Goal: Information Seeking & Learning: Learn about a topic

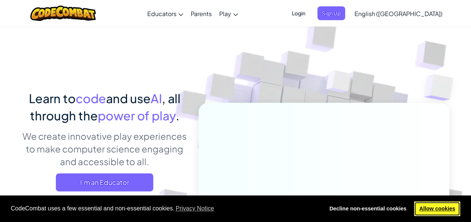
click at [436, 216] on link "Allow cookies" at bounding box center [437, 209] width 46 height 15
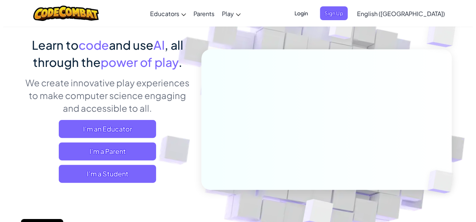
scroll to position [54, 0]
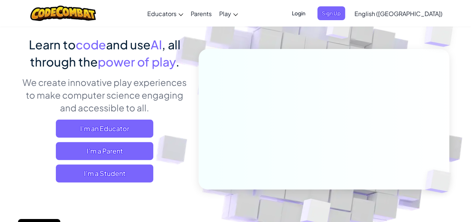
click at [116, 173] on span "I'm a Student" at bounding box center [104, 174] width 97 height 18
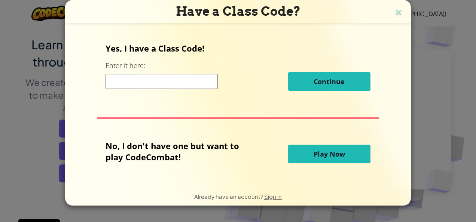
click at [132, 78] on input at bounding box center [162, 81] width 112 height 15
type input "j"
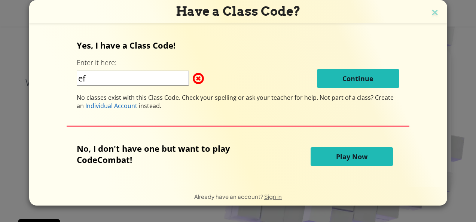
type input "e"
type input "1"
click at [433, 13] on img at bounding box center [435, 12] width 10 height 11
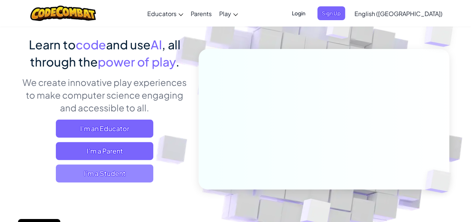
click at [93, 181] on span "I'm a Student" at bounding box center [104, 174] width 97 height 18
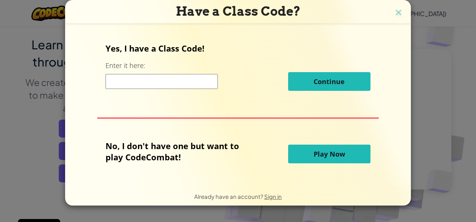
click at [338, 159] on button "Play Now" at bounding box center [329, 154] width 82 height 19
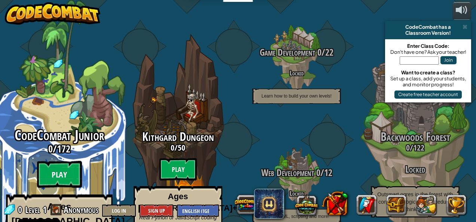
click at [52, 161] on btn "Play" at bounding box center [59, 174] width 45 height 27
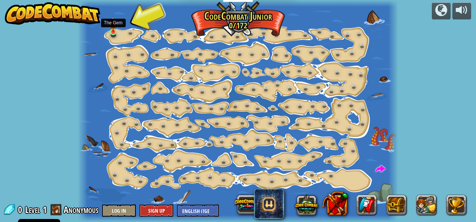
click at [111, 25] on img at bounding box center [113, 24] width 7 height 16
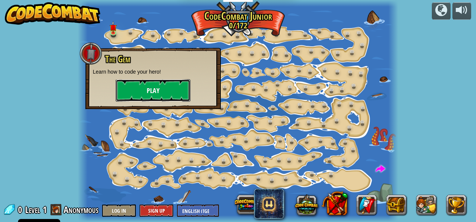
drag, startPoint x: 165, startPoint y: 82, endPoint x: 161, endPoint y: 80, distance: 4.4
click at [161, 80] on button "Play" at bounding box center [153, 90] width 75 height 22
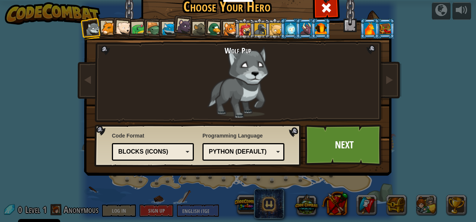
click at [199, 25] on div at bounding box center [200, 29] width 14 height 14
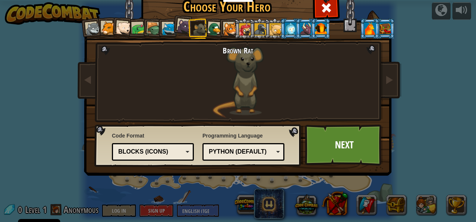
click at [180, 23] on div at bounding box center [184, 26] width 15 height 15
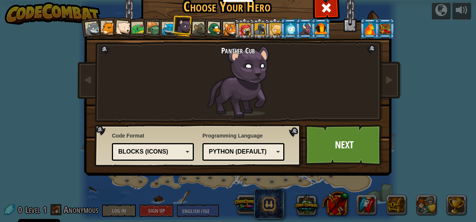
click at [321, 26] on div at bounding box center [321, 28] width 12 height 12
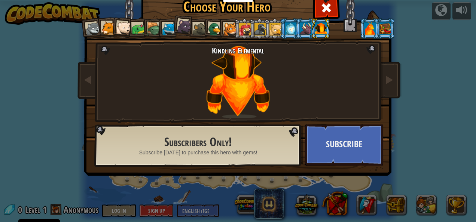
click at [311, 25] on li at bounding box center [321, 28] width 20 height 21
click at [305, 27] on div at bounding box center [306, 28] width 12 height 12
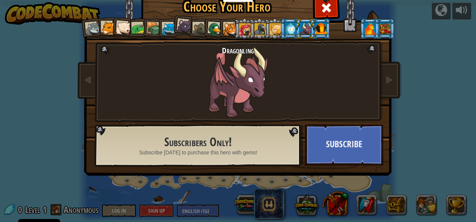
click at [285, 31] on div at bounding box center [291, 28] width 12 height 12
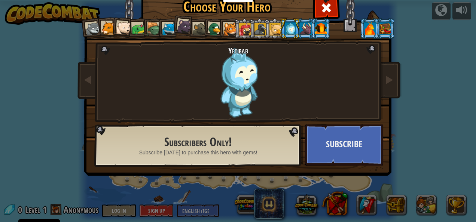
click at [285, 31] on div at bounding box center [291, 28] width 12 height 12
click at [280, 31] on li at bounding box center [290, 28] width 20 height 21
click at [269, 30] on div at bounding box center [275, 29] width 12 height 12
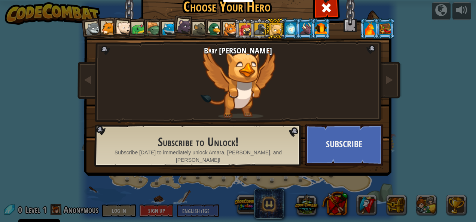
click at [259, 31] on div at bounding box center [261, 29] width 12 height 12
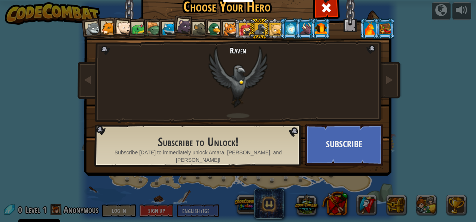
drag, startPoint x: 229, startPoint y: 31, endPoint x: 222, endPoint y: 34, distance: 7.4
click at [223, 34] on div at bounding box center [230, 29] width 14 height 14
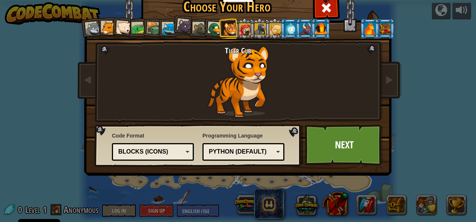
click at [90, 33] on div at bounding box center [93, 29] width 15 height 15
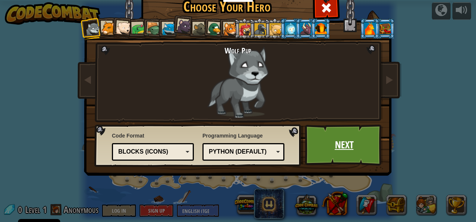
click at [332, 144] on link "Next" at bounding box center [344, 145] width 78 height 41
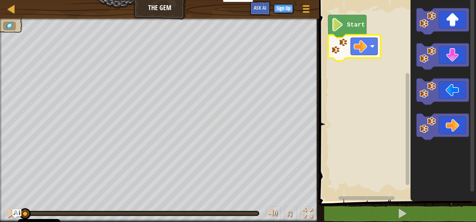
click at [348, 22] on text "Start" at bounding box center [356, 25] width 18 height 7
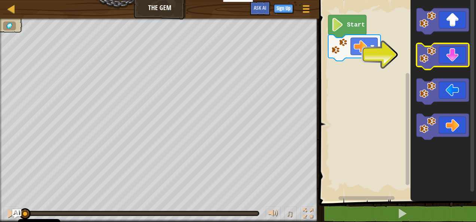
click at [452, 53] on icon "Blockly Workspace" at bounding box center [443, 56] width 52 height 26
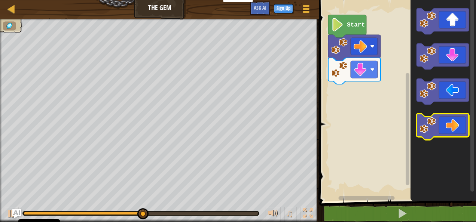
click at [435, 124] on image "Blockly Workspace" at bounding box center [428, 125] width 16 height 16
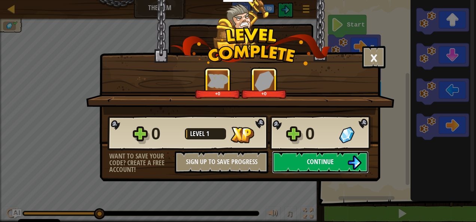
click at [340, 163] on button "Continue" at bounding box center [320, 162] width 97 height 22
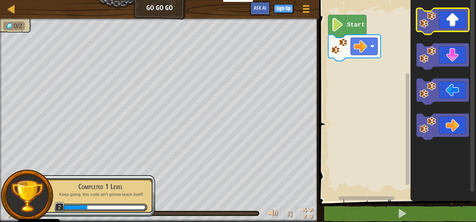
click at [445, 19] on icon "Blockly Workspace" at bounding box center [443, 21] width 52 height 26
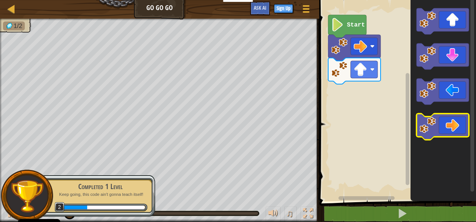
click at [444, 130] on icon "Blockly Workspace" at bounding box center [443, 127] width 52 height 26
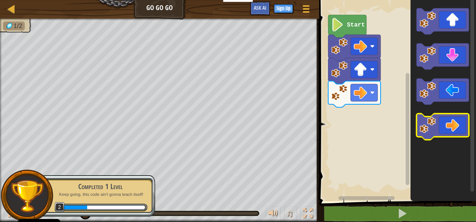
click at [444, 129] on icon "Blockly Workspace" at bounding box center [443, 127] width 52 height 26
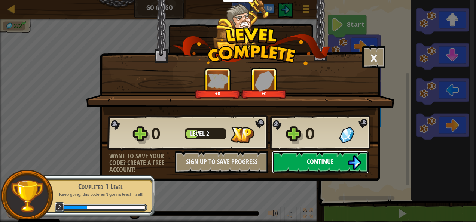
click at [308, 167] on button "Continue" at bounding box center [320, 162] width 97 height 22
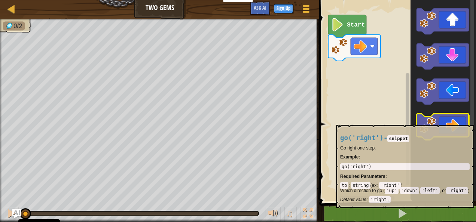
click at [427, 121] on image "Blockly Workspace" at bounding box center [428, 125] width 16 height 16
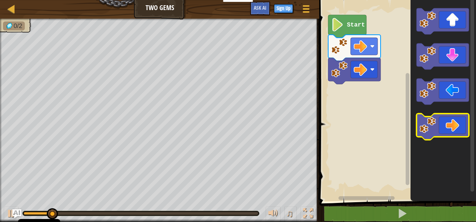
click at [427, 121] on image "Blockly Workspace" at bounding box center [428, 125] width 16 height 16
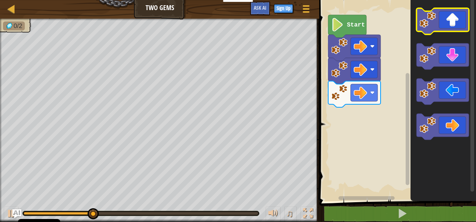
click at [429, 25] on image "Blockly Workspace" at bounding box center [428, 20] width 16 height 16
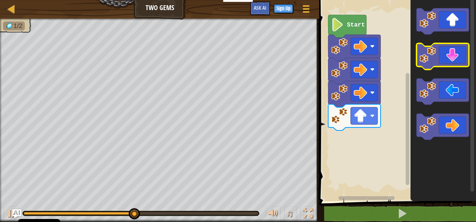
click at [425, 56] on image "Blockly Workspace" at bounding box center [428, 55] width 16 height 16
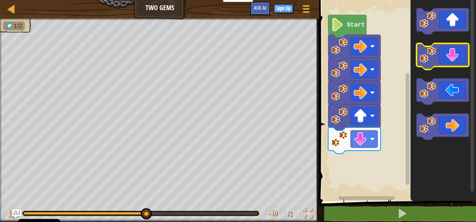
click at [425, 56] on image "Blockly Workspace" at bounding box center [428, 55] width 16 height 16
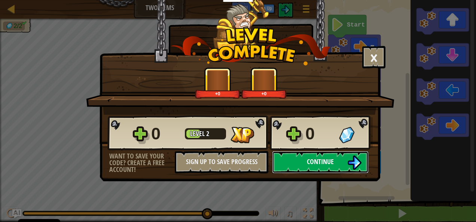
click at [325, 161] on span "Continue" at bounding box center [320, 161] width 27 height 9
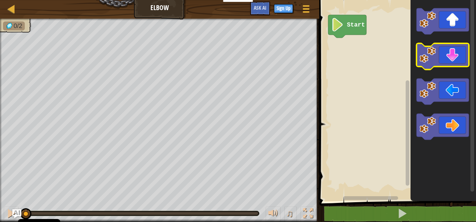
click at [434, 59] on image "Blockly Workspace" at bounding box center [428, 55] width 16 height 16
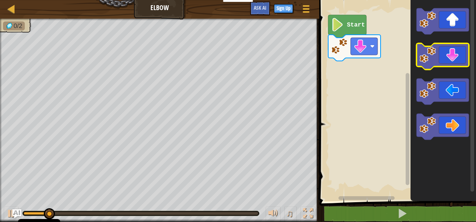
click at [434, 59] on image "Blockly Workspace" at bounding box center [428, 55] width 16 height 16
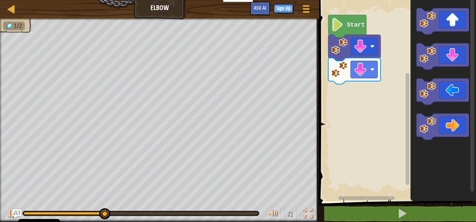
click at [424, 109] on icon "Blockly Workspace" at bounding box center [444, 98] width 66 height 205
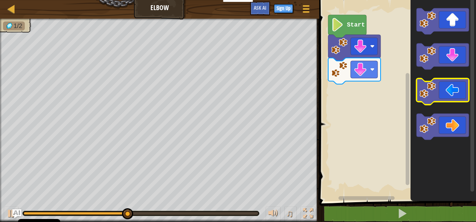
click at [424, 99] on icon "Blockly Workspace" at bounding box center [443, 92] width 52 height 26
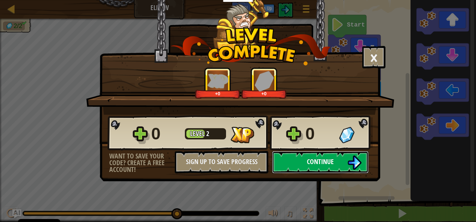
click at [310, 161] on span "Continue" at bounding box center [320, 161] width 27 height 9
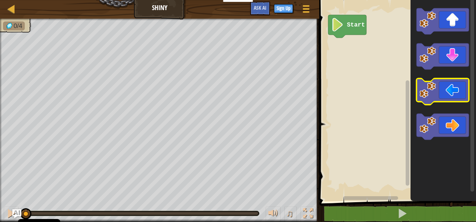
click at [433, 95] on image "Blockly Workspace" at bounding box center [428, 90] width 16 height 16
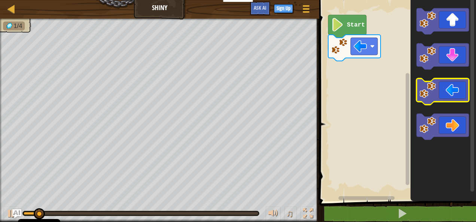
click at [433, 95] on image "Blockly Workspace" at bounding box center [428, 90] width 16 height 16
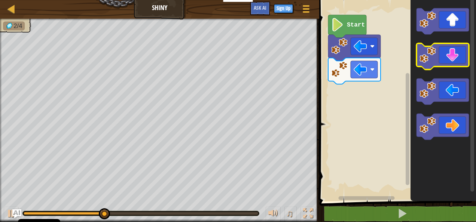
click at [438, 55] on icon "Blockly Workspace" at bounding box center [443, 56] width 52 height 26
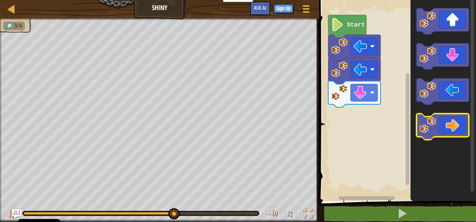
click at [443, 127] on icon "Blockly Workspace" at bounding box center [443, 127] width 52 height 26
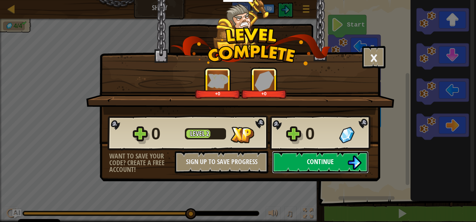
click at [333, 162] on span "Continue" at bounding box center [320, 161] width 27 height 9
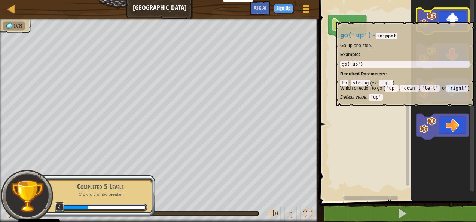
click at [437, 18] on icon "Blockly Workspace" at bounding box center [443, 21] width 52 height 26
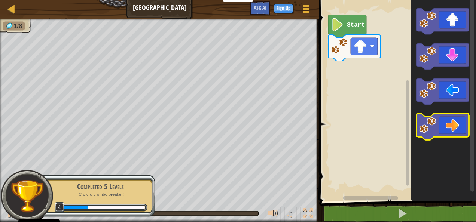
click at [425, 127] on image "Blockly Workspace" at bounding box center [428, 125] width 16 height 16
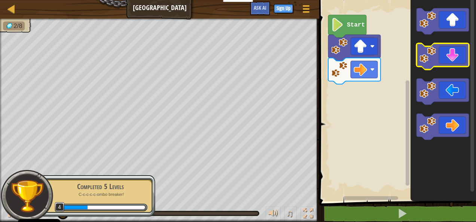
click at [436, 60] on image "Blockly Workspace" at bounding box center [428, 55] width 16 height 16
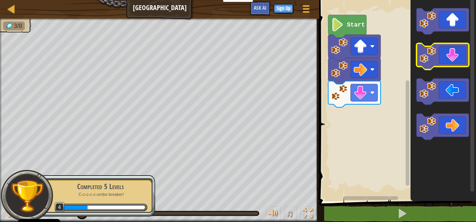
click at [436, 60] on image "Blockly Workspace" at bounding box center [428, 55] width 16 height 16
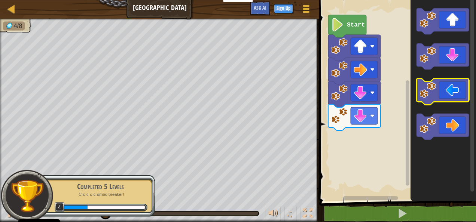
click at [430, 91] on image "Blockly Workspace" at bounding box center [428, 90] width 16 height 16
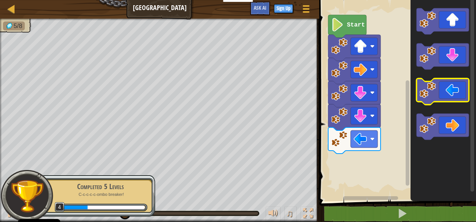
click at [430, 91] on image "Blockly Workspace" at bounding box center [428, 90] width 16 height 16
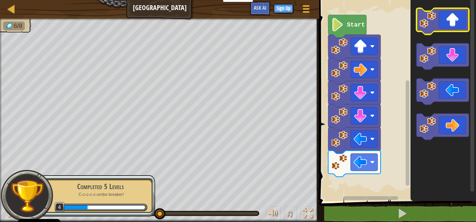
click at [436, 31] on icon "Blockly Workspace" at bounding box center [443, 21] width 52 height 26
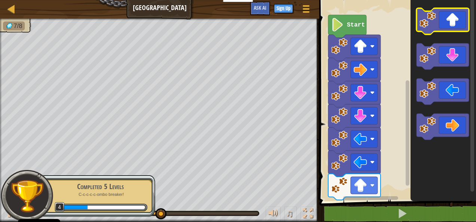
click at [436, 31] on icon "Blockly Workspace" at bounding box center [443, 21] width 52 height 26
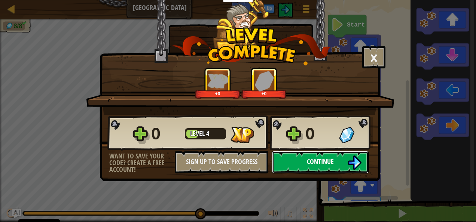
click at [328, 155] on button "Continue" at bounding box center [320, 162] width 97 height 22
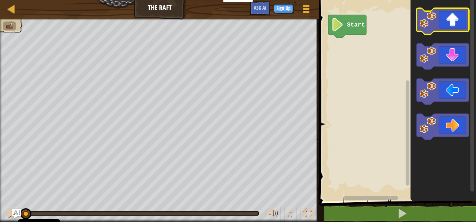
click at [444, 19] on icon "Blockly Workspace" at bounding box center [443, 21] width 52 height 26
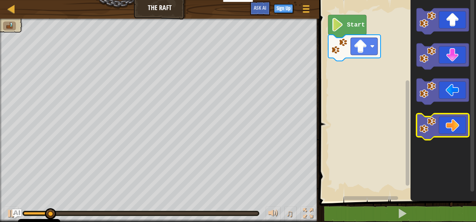
click at [423, 121] on image "Blockly Workspace" at bounding box center [428, 125] width 16 height 16
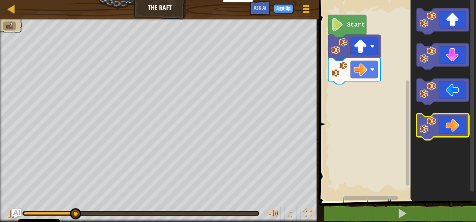
click at [423, 121] on image "Blockly Workspace" at bounding box center [428, 125] width 16 height 16
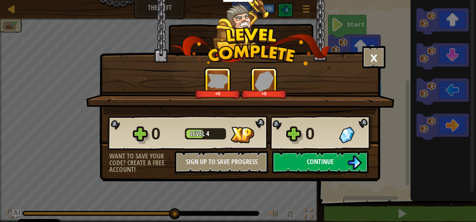
click at [325, 161] on span "Continue" at bounding box center [320, 161] width 27 height 9
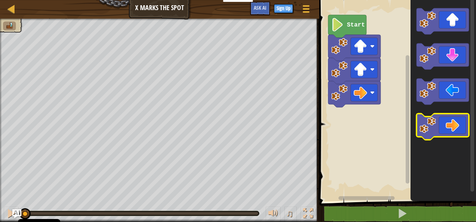
click at [431, 128] on image "Blockly Workspace" at bounding box center [428, 125] width 16 height 16
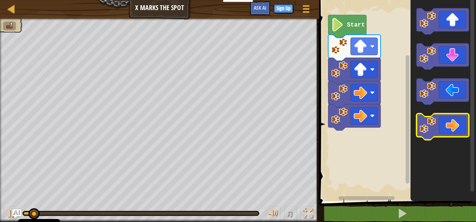
click at [431, 128] on image "Blockly Workspace" at bounding box center [428, 125] width 16 height 16
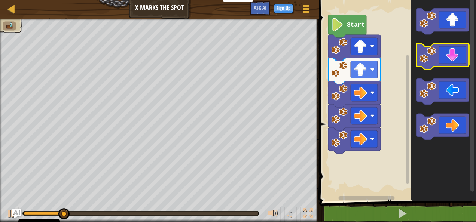
click at [440, 58] on icon "Blockly Workspace" at bounding box center [443, 56] width 52 height 26
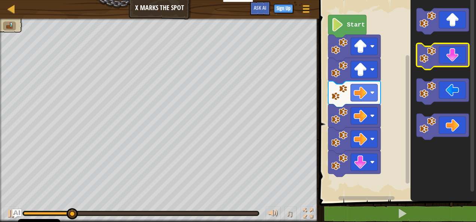
click at [440, 58] on icon "Blockly Workspace" at bounding box center [443, 56] width 52 height 26
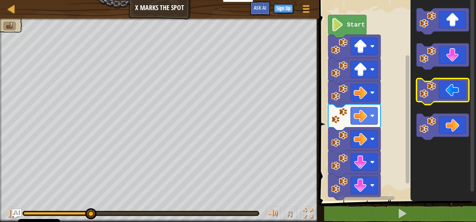
click at [435, 94] on image "Blockly Workspace" at bounding box center [428, 90] width 16 height 16
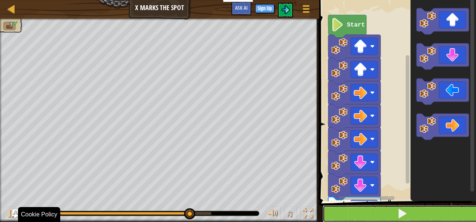
click at [375, 211] on button at bounding box center [402, 213] width 159 height 17
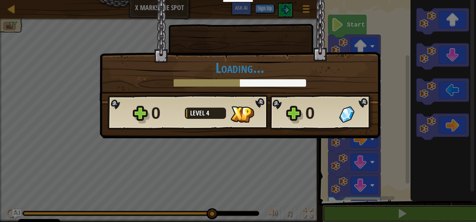
scroll to position [0, 0]
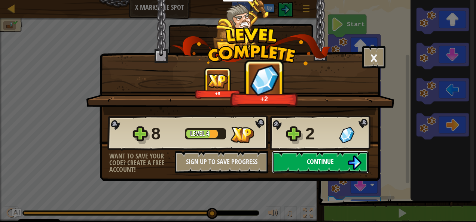
click at [322, 164] on span "Continue" at bounding box center [320, 161] width 27 height 9
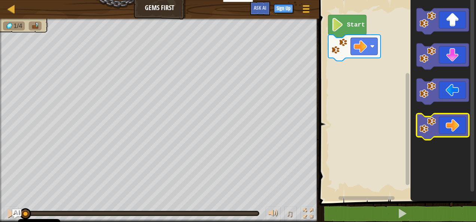
click at [430, 123] on image "Blockly Workspace" at bounding box center [428, 125] width 16 height 16
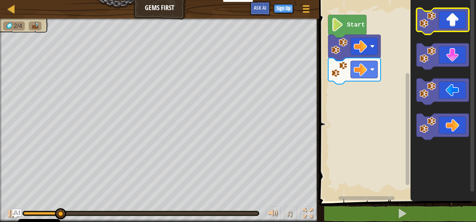
click at [434, 23] on image "Blockly Workspace" at bounding box center [428, 20] width 16 height 16
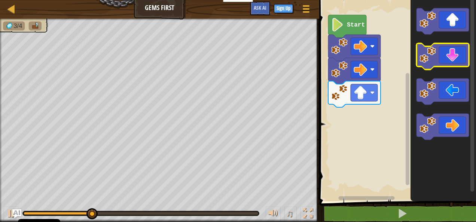
click at [427, 59] on image "Blockly Workspace" at bounding box center [428, 55] width 16 height 16
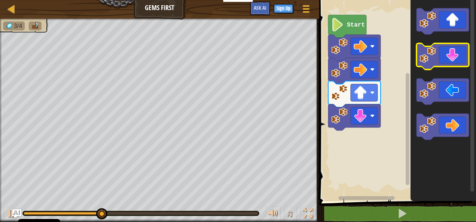
click at [427, 59] on image "Blockly Workspace" at bounding box center [428, 55] width 16 height 16
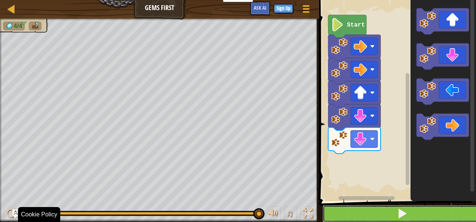
click at [392, 210] on button at bounding box center [402, 213] width 159 height 17
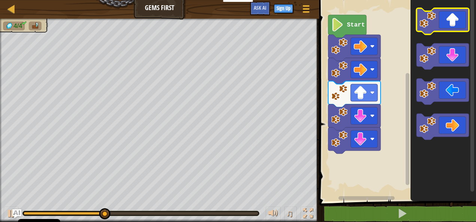
click at [429, 22] on image "Blockly Workspace" at bounding box center [428, 20] width 16 height 16
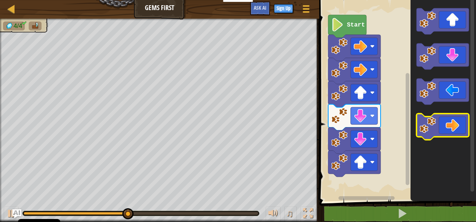
click at [430, 119] on image "Blockly Workspace" at bounding box center [428, 125] width 16 height 16
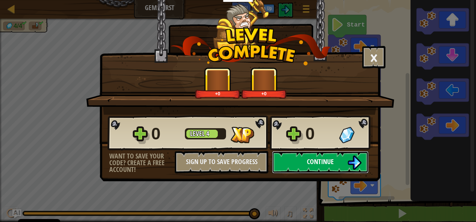
click at [311, 165] on span "Continue" at bounding box center [320, 161] width 27 height 9
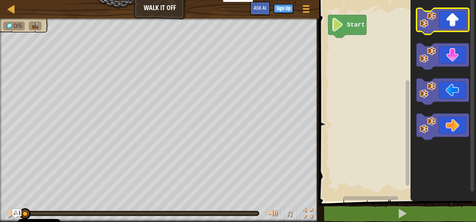
click at [438, 28] on icon "Blockly Workspace" at bounding box center [443, 21] width 52 height 26
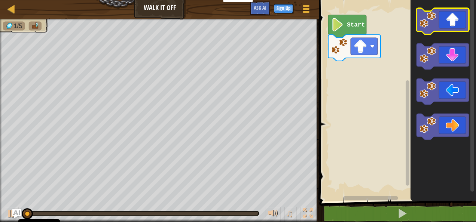
click at [438, 28] on icon "Blockly Workspace" at bounding box center [443, 21] width 52 height 26
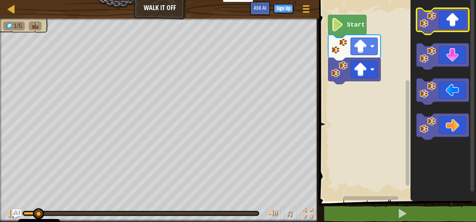
click at [438, 28] on icon "Blockly Workspace" at bounding box center [443, 21] width 52 height 26
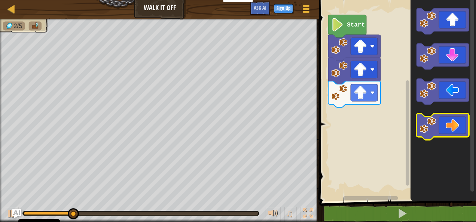
click at [424, 122] on image "Blockly Workspace" at bounding box center [428, 125] width 16 height 16
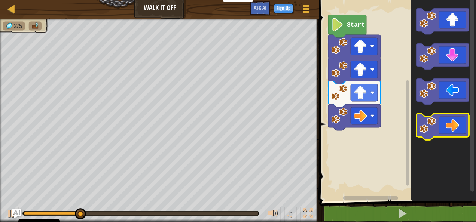
click at [424, 122] on image "Blockly Workspace" at bounding box center [428, 125] width 16 height 16
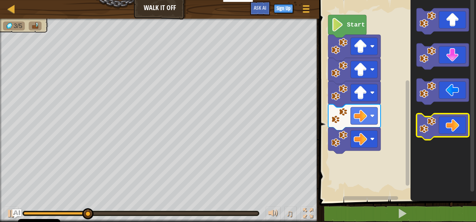
click at [424, 122] on image "Blockly Workspace" at bounding box center [428, 125] width 16 height 16
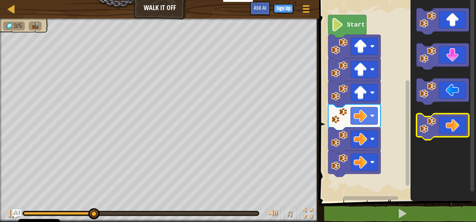
click at [424, 122] on image "Blockly Workspace" at bounding box center [428, 125] width 16 height 16
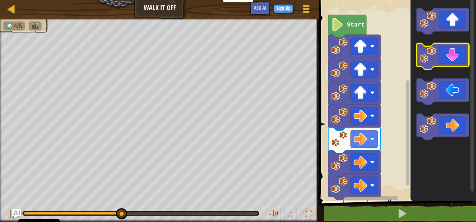
click at [430, 61] on image "Blockly Workspace" at bounding box center [428, 55] width 16 height 16
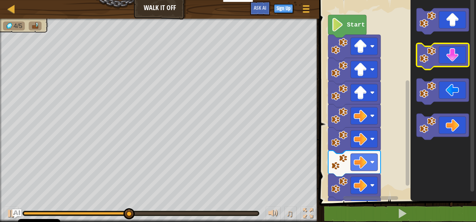
click at [430, 61] on image "Blockly Workspace" at bounding box center [428, 55] width 16 height 16
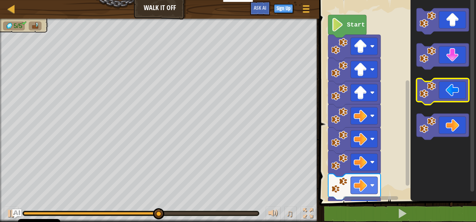
click at [435, 98] on image "Blockly Workspace" at bounding box center [428, 90] width 16 height 16
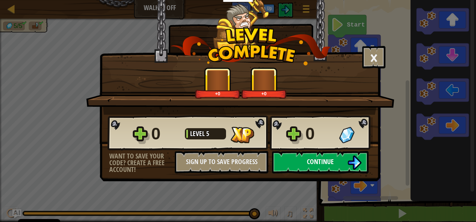
click at [298, 168] on button "Continue" at bounding box center [320, 162] width 97 height 22
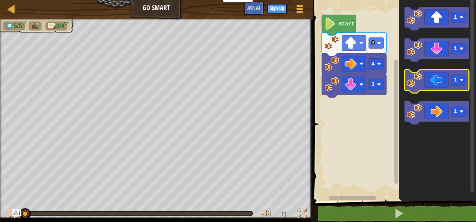
click at [420, 85] on image "Blockly Workspace" at bounding box center [414, 80] width 15 height 15
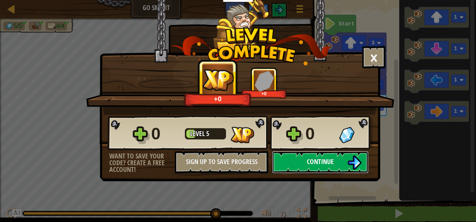
click at [322, 159] on span "Continue" at bounding box center [320, 161] width 27 height 9
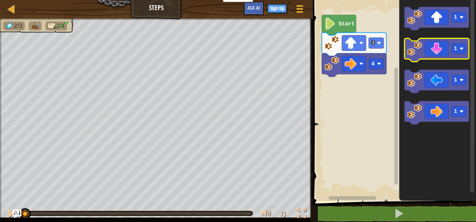
click at [426, 50] on icon "Blockly Workspace" at bounding box center [437, 51] width 64 height 24
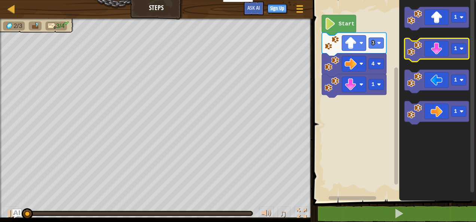
click at [426, 50] on icon "Blockly Workspace" at bounding box center [437, 51] width 64 height 24
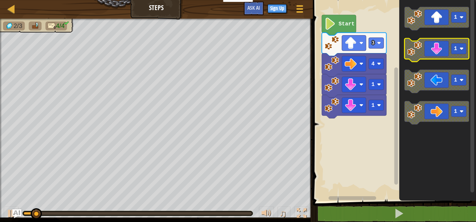
click at [426, 50] on icon "Blockly Workspace" at bounding box center [437, 51] width 64 height 24
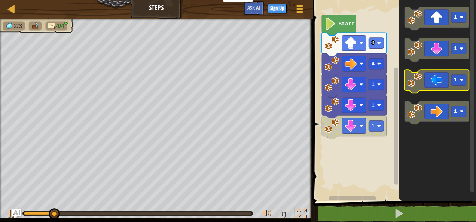
click at [429, 83] on icon "Blockly Workspace" at bounding box center [437, 82] width 64 height 24
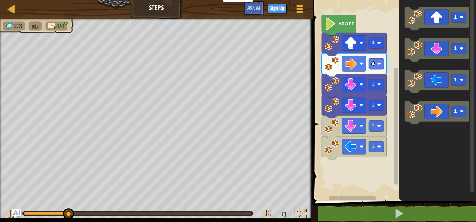
click at [430, 37] on icon "Blockly Workspace" at bounding box center [437, 98] width 77 height 205
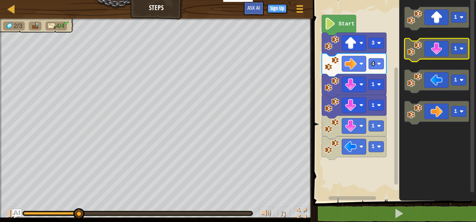
click at [430, 42] on icon "Blockly Workspace" at bounding box center [437, 51] width 64 height 24
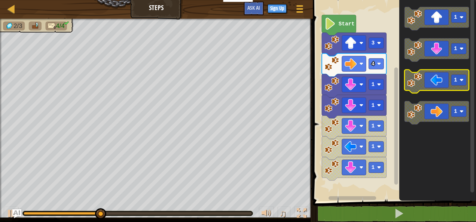
click at [432, 84] on icon "Blockly Workspace" at bounding box center [437, 82] width 64 height 24
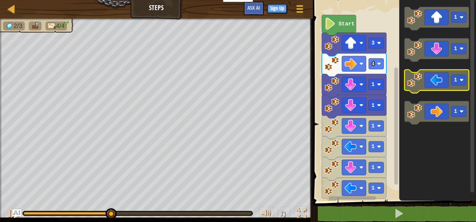
click at [432, 84] on icon "Blockly Workspace" at bounding box center [437, 82] width 64 height 24
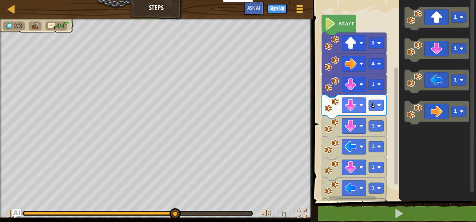
click at [371, 205] on span at bounding box center [395, 91] width 169 height 232
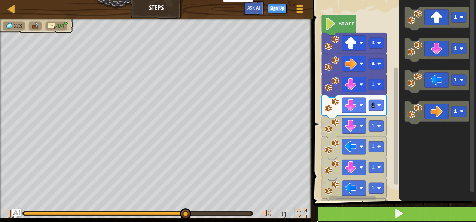
click at [371, 212] on button at bounding box center [398, 213] width 165 height 17
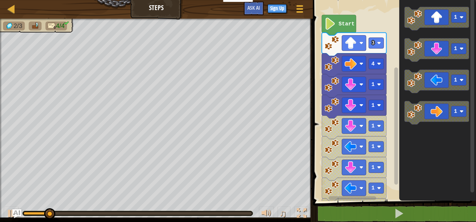
click at [338, 32] on icon "Blockly Workspace" at bounding box center [339, 25] width 34 height 21
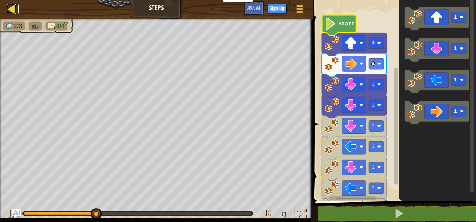
click at [16, 12] on link "Map" at bounding box center [17, 9] width 4 height 10
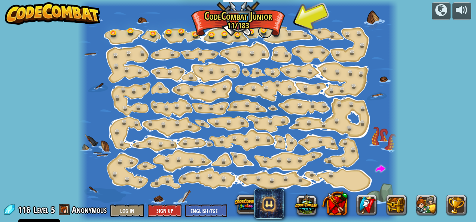
click at [265, 31] on link at bounding box center [265, 31] width 15 height 15
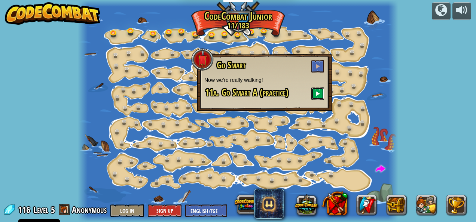
click at [314, 94] on button at bounding box center [317, 94] width 13 height 12
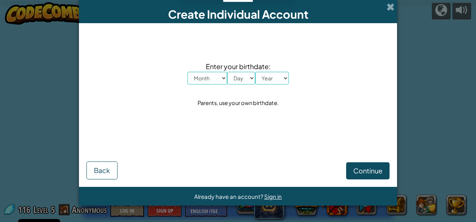
click at [395, 11] on div "Create Individual Account" at bounding box center [238, 11] width 318 height 23
click at [390, 7] on span at bounding box center [391, 7] width 8 height 8
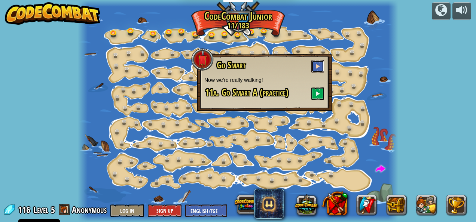
click at [320, 63] on button at bounding box center [317, 66] width 13 height 12
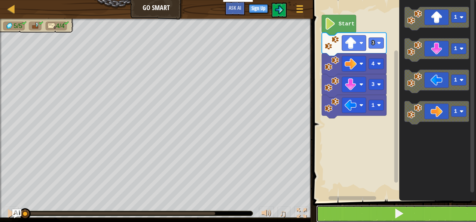
click at [370, 210] on button at bounding box center [398, 213] width 165 height 17
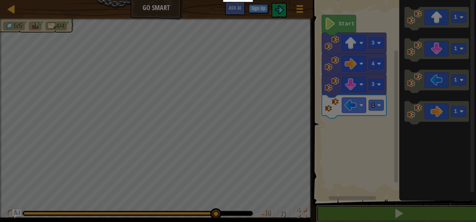
scroll to position [0, 0]
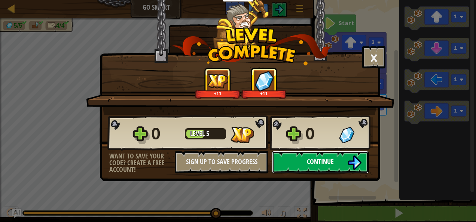
click at [305, 161] on button "Continue" at bounding box center [320, 162] width 97 height 22
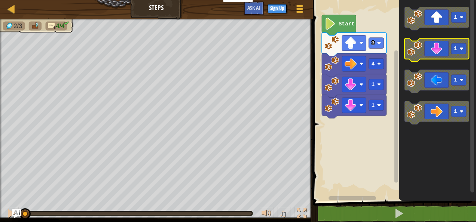
click at [433, 48] on icon "Blockly Workspace" at bounding box center [437, 51] width 64 height 24
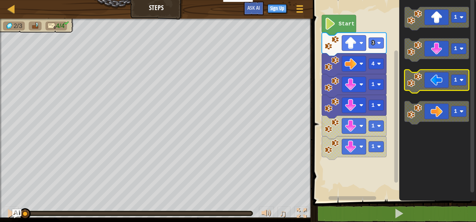
click at [438, 78] on icon "Blockly Workspace" at bounding box center [437, 82] width 64 height 24
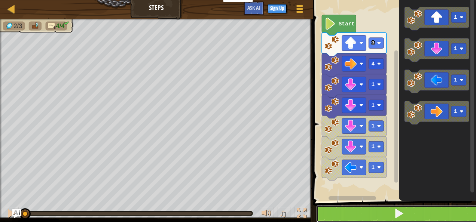
click at [396, 213] on span at bounding box center [399, 213] width 10 height 10
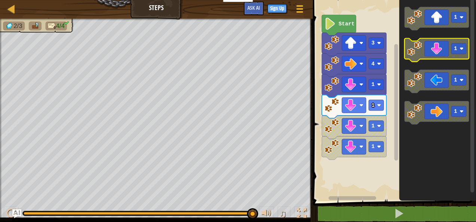
click at [438, 48] on icon "Blockly Workspace" at bounding box center [437, 51] width 64 height 24
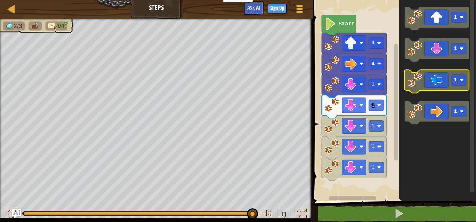
click at [432, 85] on icon "Blockly Workspace" at bounding box center [437, 82] width 64 height 24
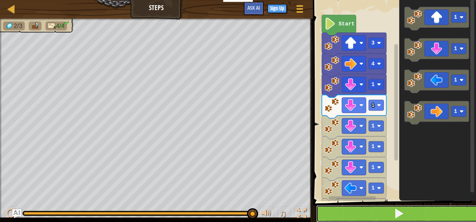
click at [404, 211] on span at bounding box center [399, 213] width 10 height 10
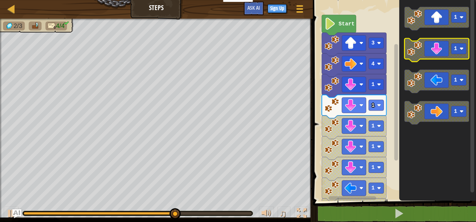
click at [436, 55] on icon "Blockly Workspace" at bounding box center [437, 51] width 64 height 24
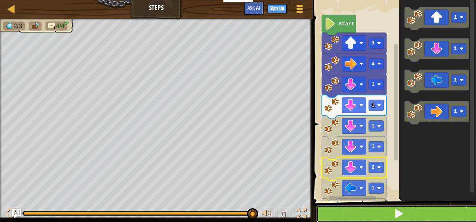
click at [377, 209] on button at bounding box center [398, 213] width 165 height 17
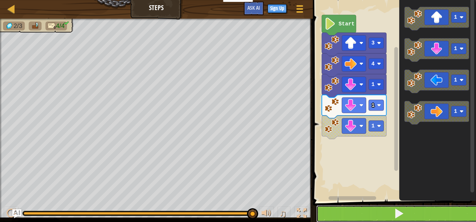
click at [393, 212] on button at bounding box center [398, 213] width 165 height 17
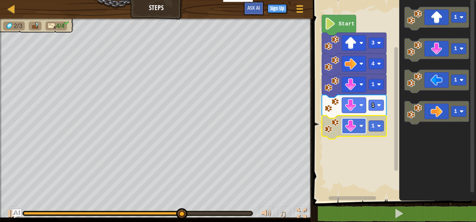
click at [352, 124] on image "Blockly Workspace" at bounding box center [350, 126] width 12 height 12
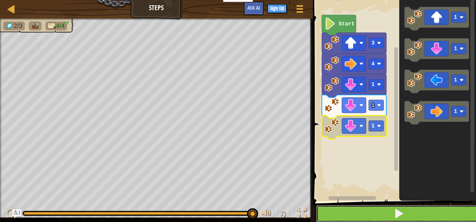
click at [353, 209] on button at bounding box center [398, 213] width 165 height 17
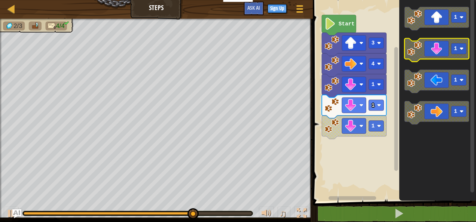
click at [435, 49] on icon "Blockly Workspace" at bounding box center [437, 51] width 64 height 24
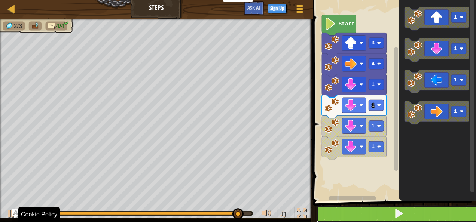
click at [395, 210] on span at bounding box center [399, 213] width 10 height 10
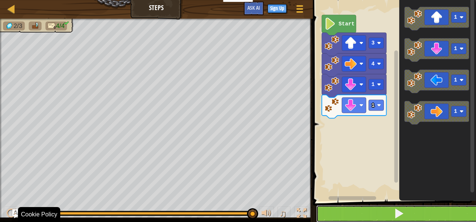
click at [378, 219] on button at bounding box center [398, 213] width 165 height 17
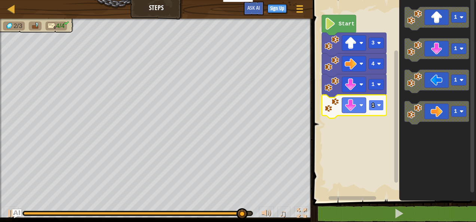
click at [375, 110] on rect "Blockly Workspace" at bounding box center [376, 105] width 15 height 11
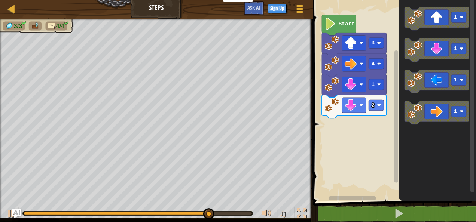
click at [421, 92] on g "1 1 1 1" at bounding box center [437, 66] width 64 height 118
click at [421, 89] on icon "Blockly Workspace" at bounding box center [437, 82] width 64 height 24
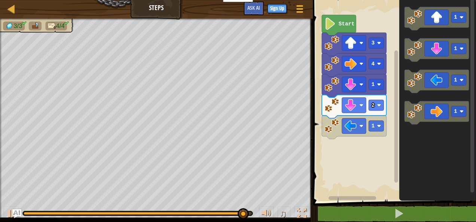
click at [353, 137] on rect "Blockly Workspace" at bounding box center [393, 98] width 165 height 205
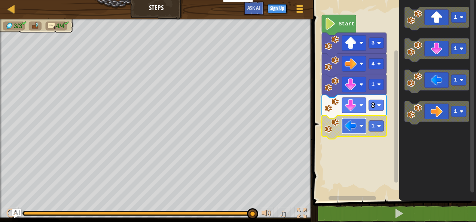
click at [354, 133] on rect "Blockly Workspace" at bounding box center [354, 125] width 24 height 15
click at [380, 122] on rect "Blockly Workspace" at bounding box center [376, 126] width 15 height 11
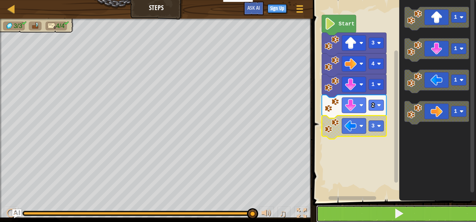
click at [381, 214] on button at bounding box center [398, 213] width 165 height 17
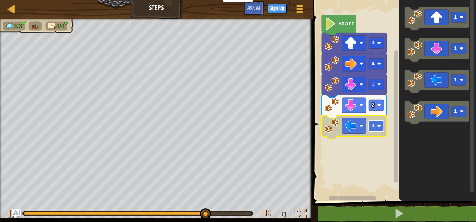
click at [377, 127] on image "Blockly Workspace" at bounding box center [379, 126] width 4 height 4
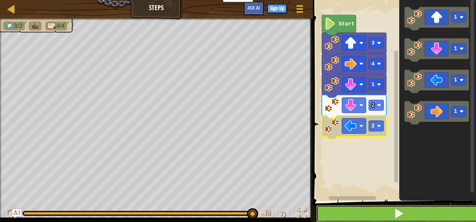
click at [369, 208] on button at bounding box center [398, 213] width 165 height 17
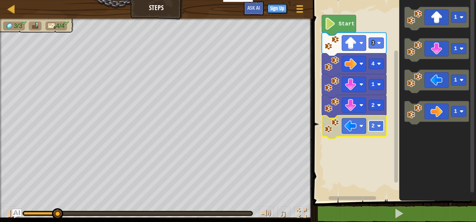
click at [375, 124] on rect "Blockly Workspace" at bounding box center [376, 126] width 15 height 11
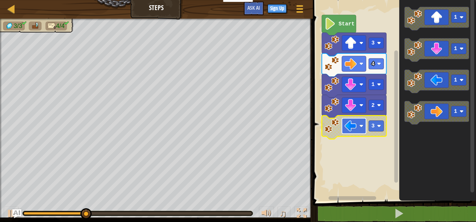
click at [361, 125] on image "Blockly Workspace" at bounding box center [361, 126] width 4 height 4
click at [365, 123] on rect "Blockly Workspace" at bounding box center [354, 125] width 24 height 15
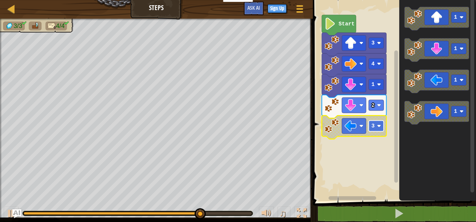
click at [377, 127] on image "Blockly Workspace" at bounding box center [379, 126] width 4 height 4
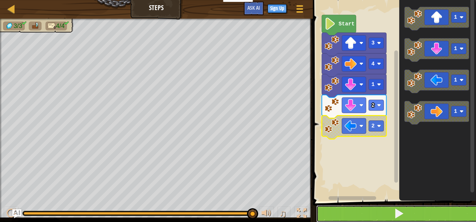
click at [362, 214] on button at bounding box center [398, 213] width 165 height 17
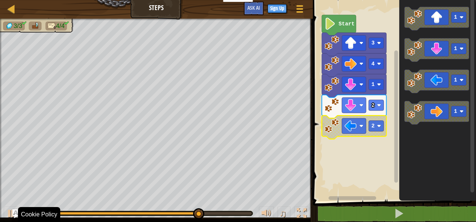
click at [214, 211] on div "0:13.3 Now: 0:12.2 Max: 0:16.0 ♫" at bounding box center [156, 212] width 313 height 22
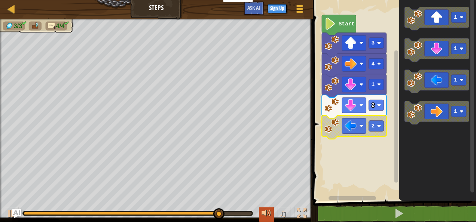
click at [265, 211] on div at bounding box center [267, 214] width 10 height 10
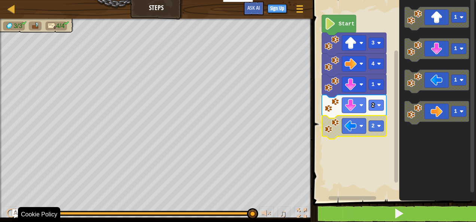
drag, startPoint x: 243, startPoint y: 214, endPoint x: 359, endPoint y: 220, distance: 115.5
click at [359, 220] on div "Map Steps Game Menu Sign Up Ask AI 1 הההההההההההההההההההההההההההההההההההההההההה…" at bounding box center [238, 111] width 476 height 222
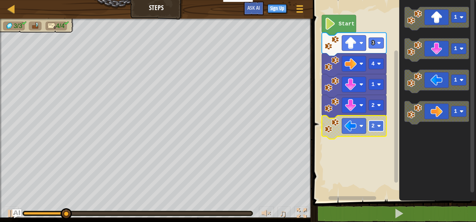
click at [378, 124] on image "Blockly Workspace" at bounding box center [379, 126] width 4 height 4
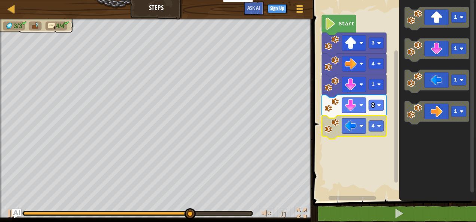
click at [379, 118] on icon "Blockly Workspace" at bounding box center [354, 128] width 64 height 24
click at [377, 126] on image "Blockly Workspace" at bounding box center [379, 126] width 4 height 4
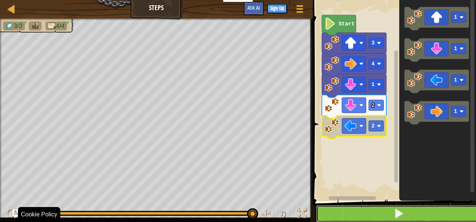
click at [351, 211] on button at bounding box center [398, 213] width 165 height 17
click at [323, 222] on button at bounding box center [398, 213] width 165 height 17
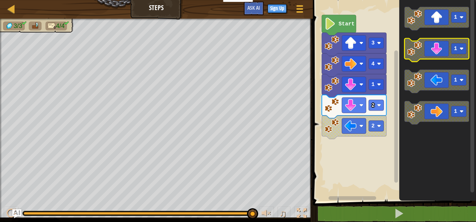
click at [424, 52] on icon "Blockly Workspace" at bounding box center [437, 51] width 64 height 24
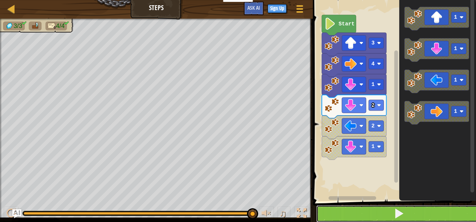
click at [380, 213] on button at bounding box center [398, 213] width 165 height 17
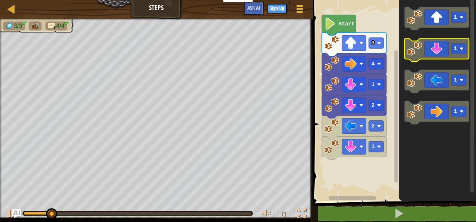
click at [441, 52] on icon "Blockly Workspace" at bounding box center [437, 51] width 64 height 24
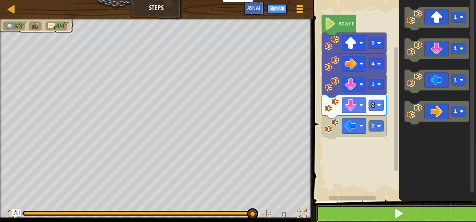
click at [396, 210] on span at bounding box center [399, 213] width 10 height 10
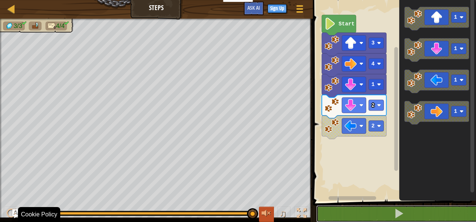
drag, startPoint x: 249, startPoint y: 215, endPoint x: 270, endPoint y: 220, distance: 21.7
click at [270, 220] on div "♫" at bounding box center [156, 212] width 313 height 22
drag, startPoint x: 253, startPoint y: 214, endPoint x: 302, endPoint y: 215, distance: 49.0
click at [302, 215] on div "♫" at bounding box center [156, 212] width 313 height 22
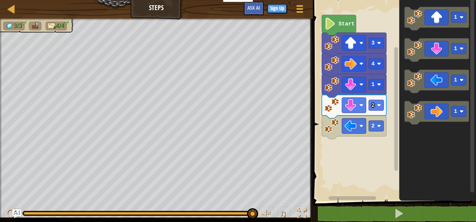
click at [333, 123] on image "Blockly Workspace" at bounding box center [332, 126] width 15 height 15
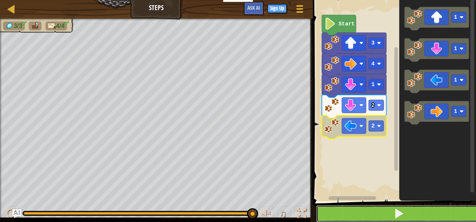
click at [363, 214] on button at bounding box center [398, 213] width 165 height 17
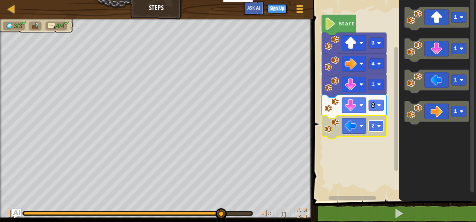
click at [374, 127] on rect "Blockly Workspace" at bounding box center [376, 126] width 15 height 11
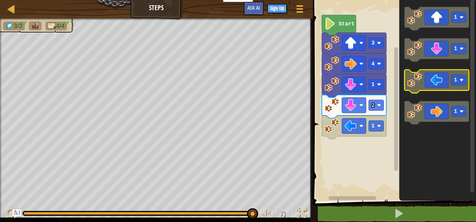
click at [439, 85] on icon "Blockly Workspace" at bounding box center [437, 82] width 64 height 24
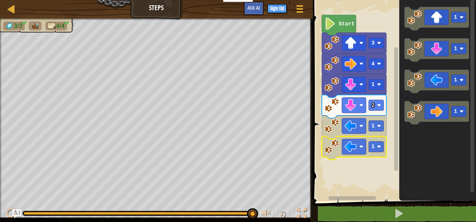
click at [332, 150] on image "Blockly Workspace" at bounding box center [332, 146] width 15 height 15
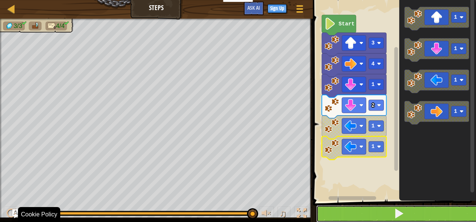
click at [400, 216] on span at bounding box center [399, 213] width 10 height 10
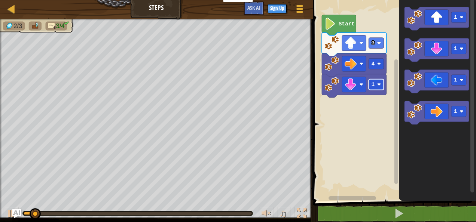
click at [375, 85] on rect "Blockly Workspace" at bounding box center [376, 84] width 15 height 11
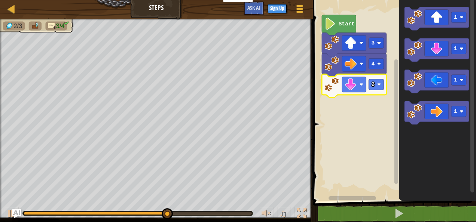
click at [370, 79] on icon "Blockly Workspace" at bounding box center [354, 86] width 64 height 24
click at [375, 84] on rect "Blockly Workspace" at bounding box center [376, 84] width 15 height 11
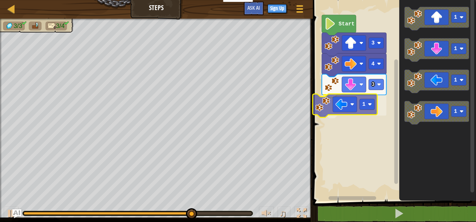
click at [339, 104] on div "Start 3 4 3 1 1 1 1 1 1" at bounding box center [393, 98] width 165 height 205
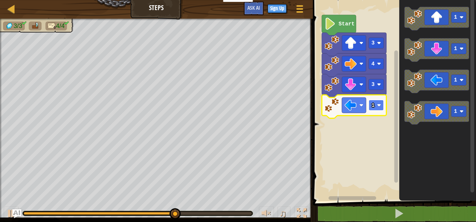
click at [378, 106] on image "Blockly Workspace" at bounding box center [379, 105] width 4 height 4
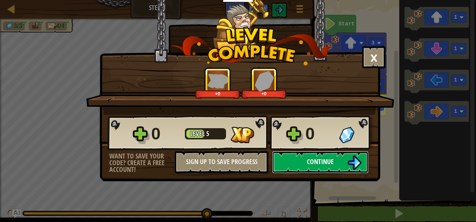
click at [301, 165] on button "Continue" at bounding box center [320, 162] width 97 height 22
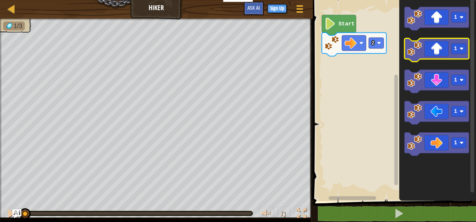
click at [421, 46] on image "Blockly Workspace" at bounding box center [414, 48] width 15 height 15
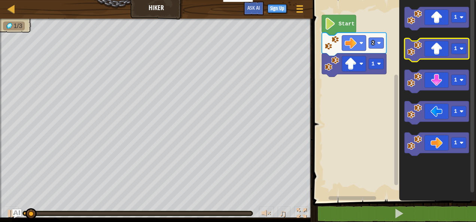
click at [421, 46] on image "Blockly Workspace" at bounding box center [414, 48] width 15 height 15
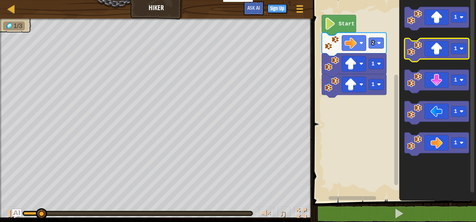
click at [421, 46] on image "Blockly Workspace" at bounding box center [414, 48] width 15 height 15
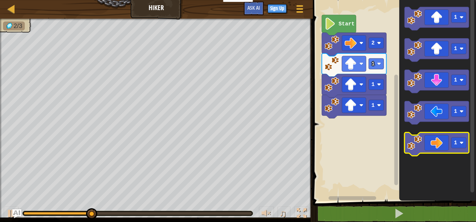
click at [423, 149] on icon "Blockly Workspace" at bounding box center [437, 145] width 64 height 24
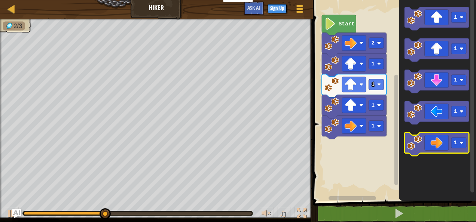
click at [423, 149] on icon "Blockly Workspace" at bounding box center [437, 145] width 64 height 24
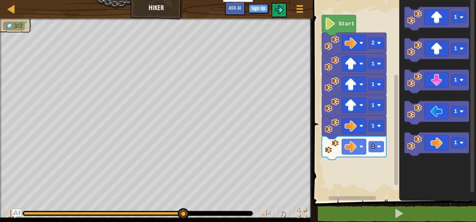
click at [432, 69] on icon "Blockly Workspace" at bounding box center [437, 98] width 77 height 205
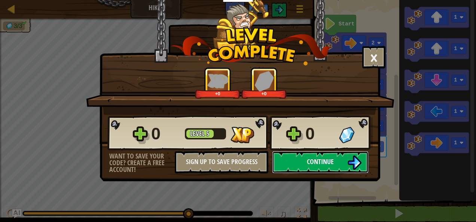
click at [338, 172] on button "Continue" at bounding box center [320, 162] width 97 height 22
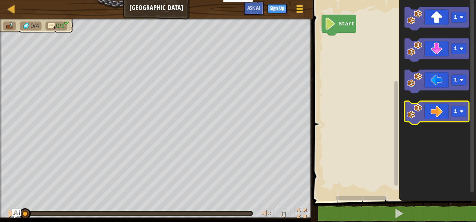
click at [423, 109] on icon "Blockly Workspace" at bounding box center [437, 113] width 64 height 24
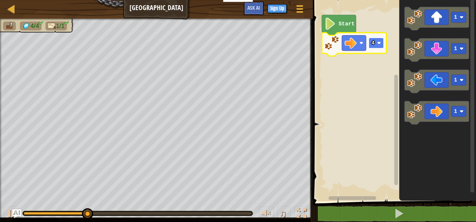
click at [374, 48] on rect "Blockly Workspace" at bounding box center [376, 43] width 15 height 11
click at [378, 40] on rect "Blockly Workspace" at bounding box center [376, 43] width 15 height 11
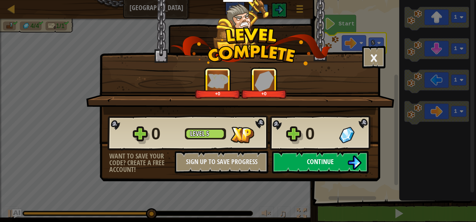
click at [327, 164] on span "Continue" at bounding box center [320, 161] width 27 height 9
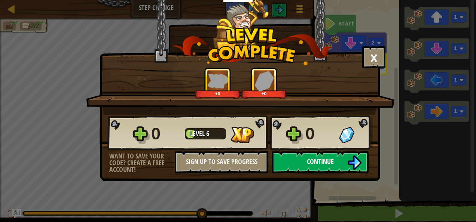
click at [339, 161] on button "Continue" at bounding box center [320, 162] width 97 height 22
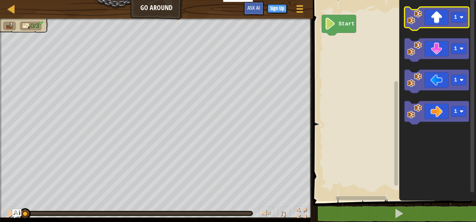
click at [432, 19] on icon "Blockly Workspace" at bounding box center [437, 19] width 64 height 24
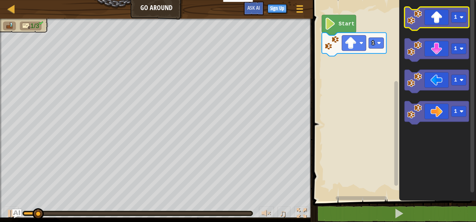
click at [432, 19] on icon "Blockly Workspace" at bounding box center [437, 19] width 64 height 24
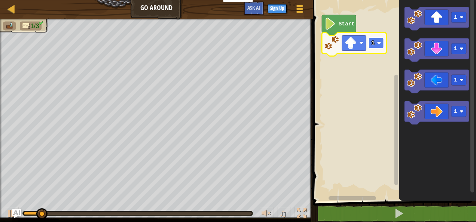
click at [378, 46] on rect "Blockly Workspace" at bounding box center [376, 43] width 15 height 11
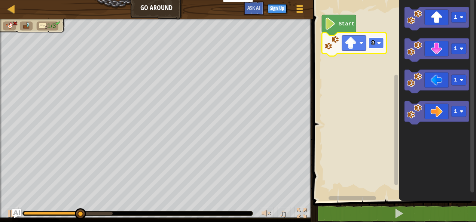
click at [376, 44] on rect "Blockly Workspace" at bounding box center [376, 43] width 15 height 11
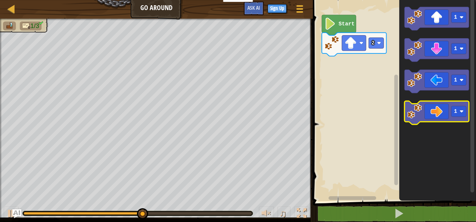
click at [418, 112] on image "Blockly Workspace" at bounding box center [414, 111] width 15 height 15
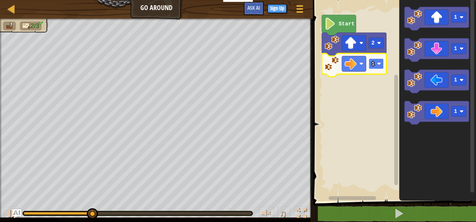
click at [374, 66] on rect "Blockly Workspace" at bounding box center [376, 63] width 15 height 11
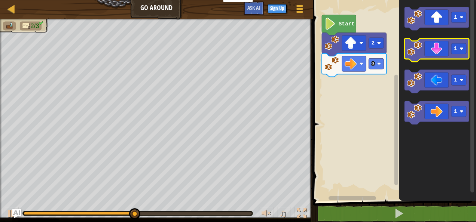
click at [429, 52] on icon "Blockly Workspace" at bounding box center [437, 51] width 64 height 24
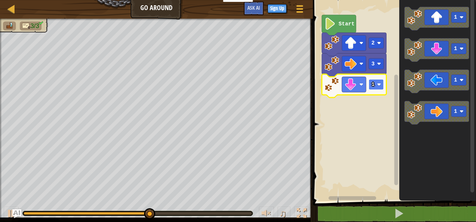
click at [375, 89] on rect "Blockly Workspace" at bounding box center [376, 84] width 15 height 11
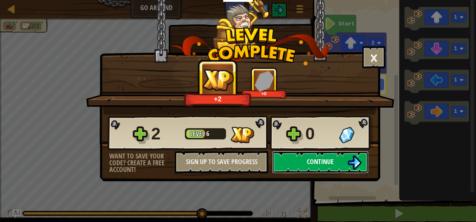
click at [297, 160] on button "Continue" at bounding box center [320, 162] width 97 height 22
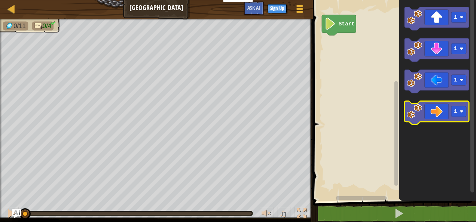
click at [412, 115] on image "Blockly Workspace" at bounding box center [414, 111] width 15 height 15
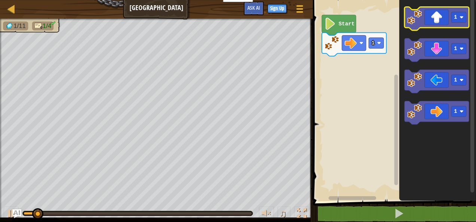
click at [422, 18] on icon "Blockly Workspace" at bounding box center [437, 19] width 64 height 24
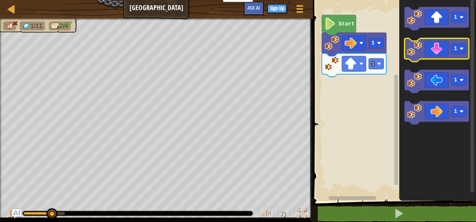
click at [417, 48] on image "Blockly Workspace" at bounding box center [414, 48] width 15 height 15
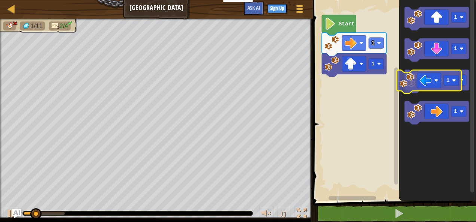
click at [402, 83] on icon "1 1 1 1" at bounding box center [437, 98] width 77 height 205
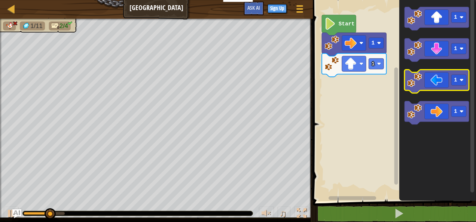
click at [415, 82] on image "Blockly Workspace" at bounding box center [414, 80] width 15 height 15
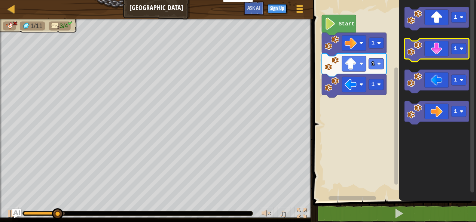
click at [414, 52] on image "Blockly Workspace" at bounding box center [414, 48] width 15 height 15
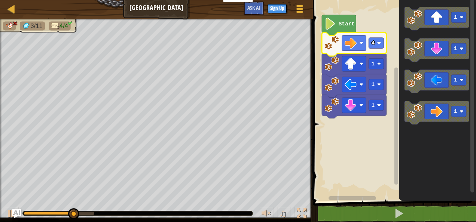
click at [377, 49] on icon "Blockly Workspace" at bounding box center [354, 45] width 64 height 24
click at [376, 45] on rect "Blockly Workspace" at bounding box center [376, 43] width 15 height 11
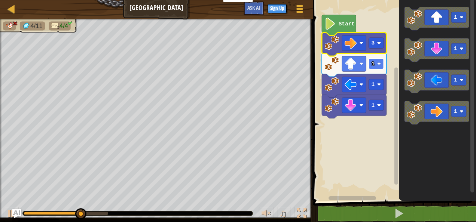
click at [379, 62] on image "Blockly Workspace" at bounding box center [379, 64] width 4 height 4
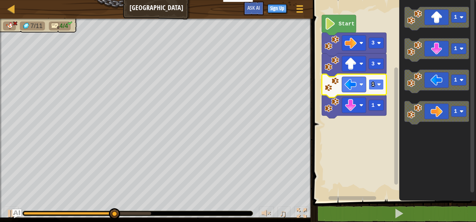
click at [377, 90] on rect "Blockly Workspace" at bounding box center [376, 84] width 15 height 11
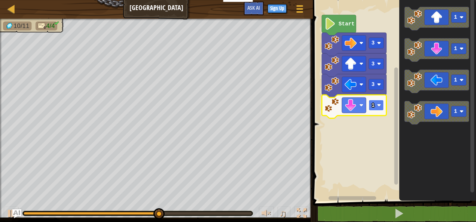
click at [372, 103] on text "1" at bounding box center [372, 106] width 3 height 6
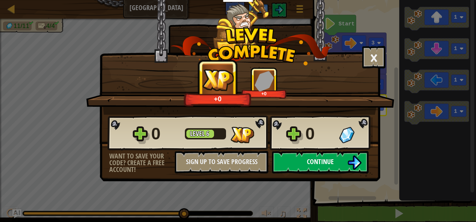
click at [336, 171] on button "Continue" at bounding box center [320, 162] width 97 height 22
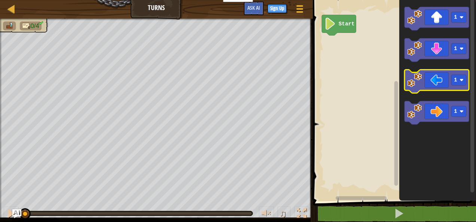
click at [415, 82] on image "Blockly Workspace" at bounding box center [414, 80] width 15 height 15
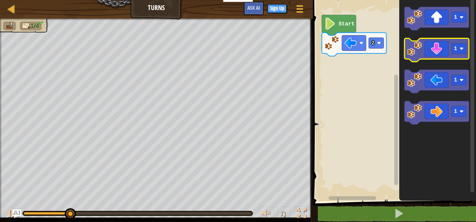
click at [418, 52] on image "Blockly Workspace" at bounding box center [414, 48] width 15 height 15
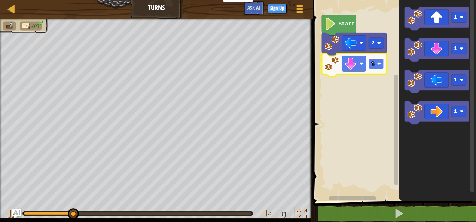
click at [374, 68] on rect "Blockly Workspace" at bounding box center [376, 63] width 15 height 11
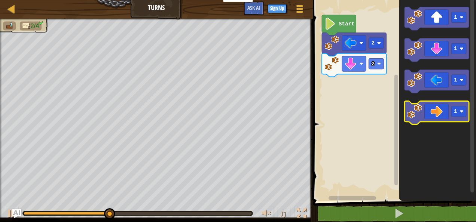
click at [412, 117] on image "Blockly Workspace" at bounding box center [414, 111] width 15 height 15
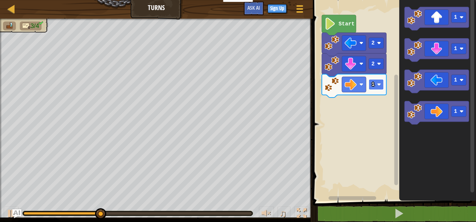
click at [374, 83] on rect "Blockly Workspace" at bounding box center [376, 84] width 15 height 11
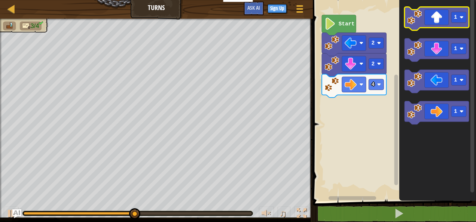
click at [411, 22] on image "Blockly Workspace" at bounding box center [414, 17] width 15 height 15
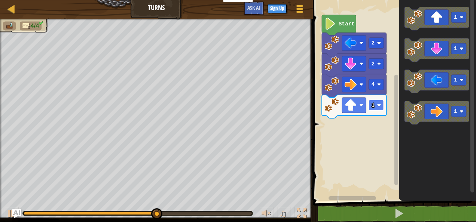
click at [374, 107] on text "1" at bounding box center [372, 106] width 3 height 6
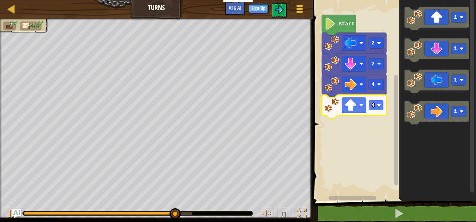
click at [377, 111] on rect "Blockly Workspace" at bounding box center [376, 105] width 15 height 11
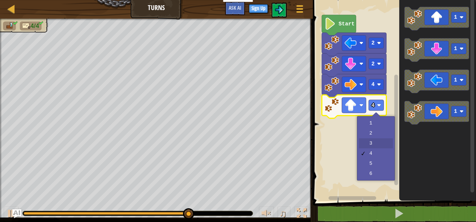
click at [372, 0] on body "Cookie Policy CodeCombat uses a few essential and non-essential cookies. Privac…" at bounding box center [238, 0] width 476 height 0
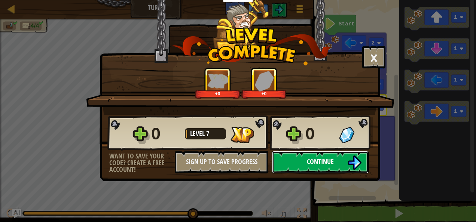
click at [328, 168] on button "Continue" at bounding box center [320, 162] width 97 height 22
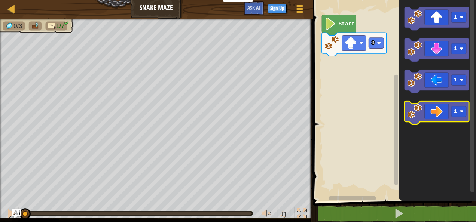
click at [417, 113] on image "Blockly Workspace" at bounding box center [414, 111] width 15 height 15
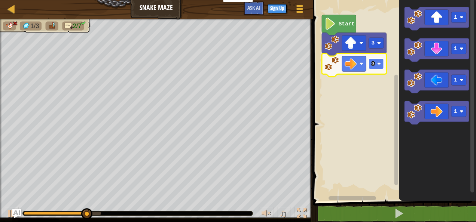
click at [376, 68] on rect "Blockly Workspace" at bounding box center [376, 63] width 15 height 11
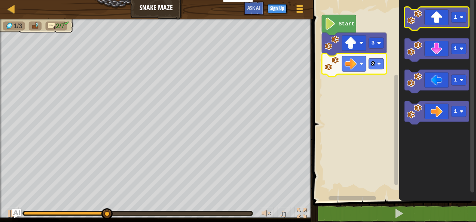
click at [412, 22] on image "Blockly Workspace" at bounding box center [414, 17] width 15 height 15
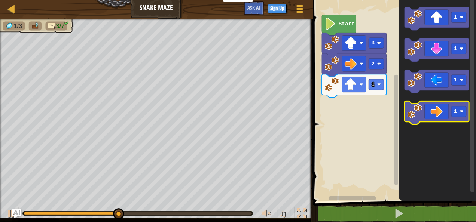
click at [416, 112] on image "Blockly Workspace" at bounding box center [414, 111] width 15 height 15
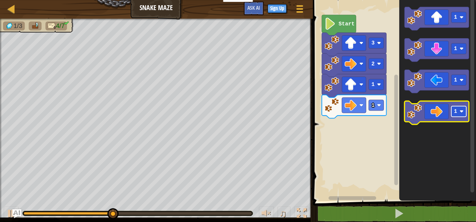
click at [456, 111] on text "1" at bounding box center [455, 112] width 3 height 6
click at [458, 114] on rect "Blockly Workspace" at bounding box center [458, 111] width 15 height 11
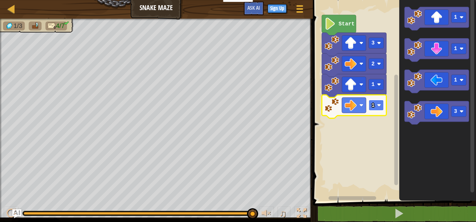
click at [376, 104] on rect "Blockly Workspace" at bounding box center [376, 105] width 15 height 11
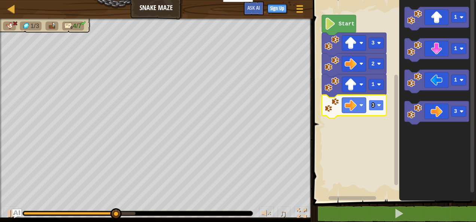
click at [371, 105] on text "3" at bounding box center [372, 106] width 3 height 6
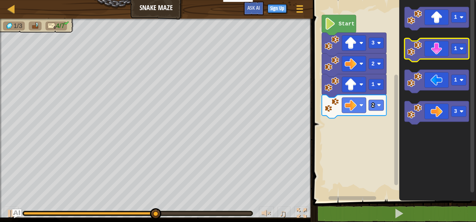
click at [412, 55] on image "Blockly Workspace" at bounding box center [414, 48] width 15 height 15
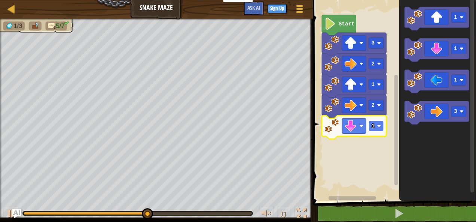
click at [370, 126] on rect "Blockly Workspace" at bounding box center [376, 126] width 15 height 11
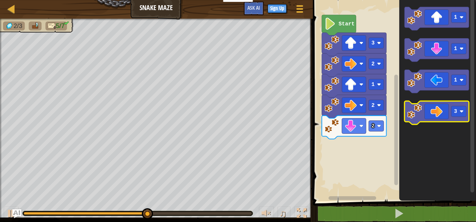
click at [411, 112] on image "Blockly Workspace" at bounding box center [414, 111] width 15 height 15
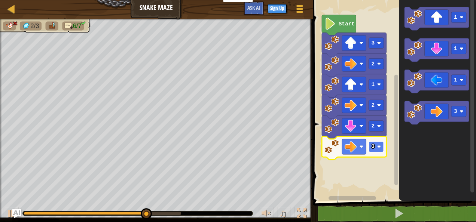
click at [375, 145] on rect "Blockly Workspace" at bounding box center [376, 146] width 15 height 11
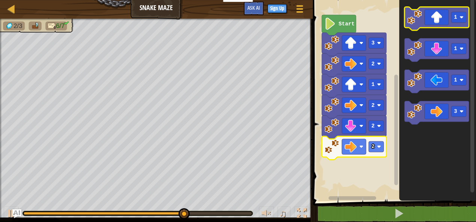
click at [415, 22] on image "Blockly Workspace" at bounding box center [414, 17] width 15 height 15
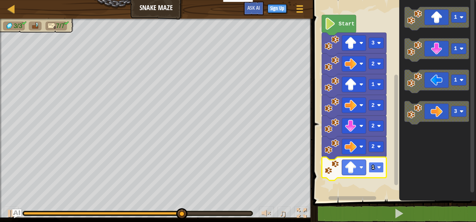
click at [379, 166] on image "Blockly Workspace" at bounding box center [379, 168] width 4 height 4
click at [375, 108] on rect "Blockly Workspace" at bounding box center [376, 105] width 15 height 11
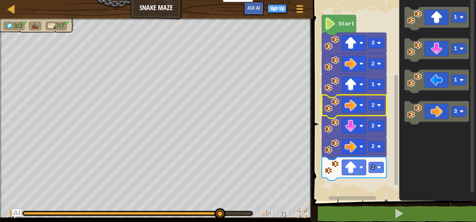
click at [318, 189] on rect "Blockly Workspace" at bounding box center [393, 98] width 165 height 205
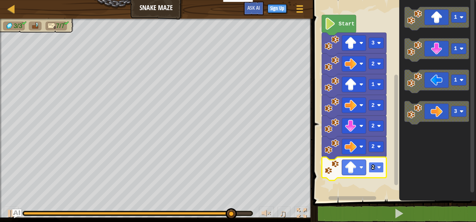
click at [377, 166] on image "Blockly Workspace" at bounding box center [379, 168] width 4 height 4
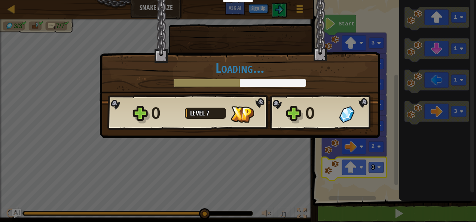
click at [284, 136] on div "× How fun was this level? Loading... Reticulating Splines... Loading... 0 Level…" at bounding box center [240, 69] width 281 height 138
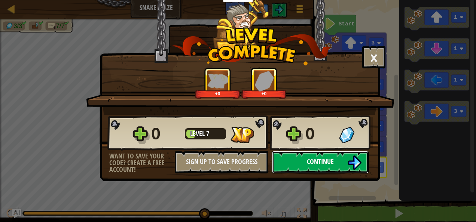
click at [301, 155] on button "Continue" at bounding box center [320, 162] width 97 height 22
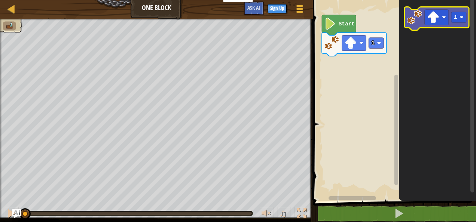
click at [414, 20] on image "Blockly Workspace" at bounding box center [414, 17] width 15 height 15
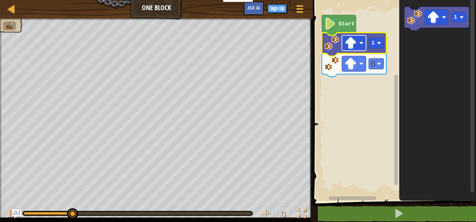
click at [356, 46] on image "Blockly Workspace" at bounding box center [350, 43] width 12 height 12
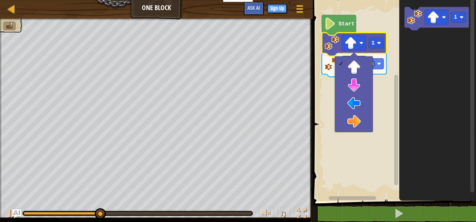
click at [412, 43] on icon "Blockly Workspace" at bounding box center [437, 98] width 77 height 205
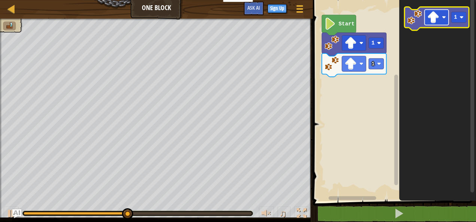
click at [428, 20] on image "Blockly Workspace" at bounding box center [433, 17] width 12 height 12
click at [417, 27] on icon "Blockly Workspace" at bounding box center [437, 19] width 64 height 24
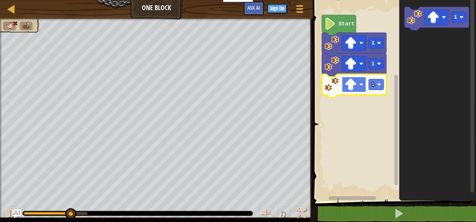
click at [357, 85] on rect "Blockly Workspace" at bounding box center [354, 84] width 24 height 15
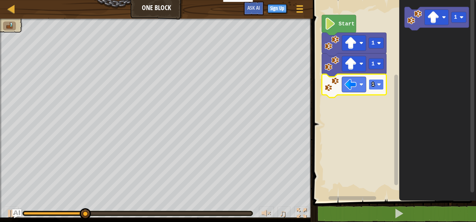
click at [379, 88] on rect "Blockly Workspace" at bounding box center [376, 84] width 15 height 11
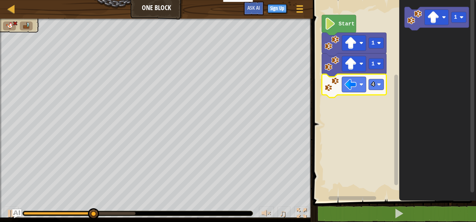
click at [372, 91] on icon "Blockly Workspace" at bounding box center [354, 86] width 64 height 24
click at [372, 90] on rect "Blockly Workspace" at bounding box center [376, 84] width 15 height 11
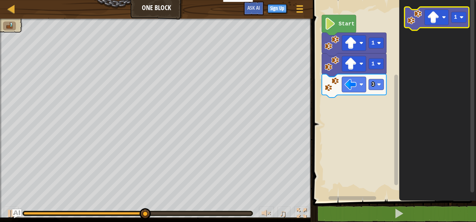
click at [412, 22] on image "Blockly Workspace" at bounding box center [414, 17] width 15 height 15
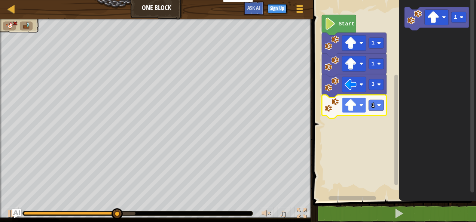
click at [352, 107] on image "Blockly Workspace" at bounding box center [350, 105] width 12 height 12
click at [352, 112] on rect "Blockly Workspace" at bounding box center [354, 105] width 24 height 15
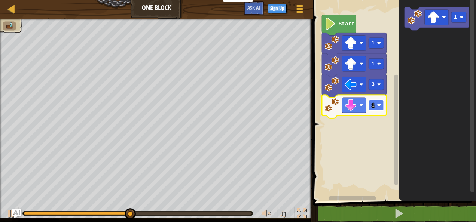
click at [374, 107] on text "1" at bounding box center [372, 106] width 3 height 6
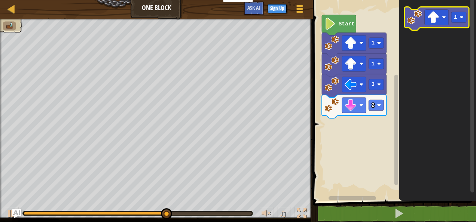
click at [414, 20] on image "Blockly Workspace" at bounding box center [414, 17] width 15 height 15
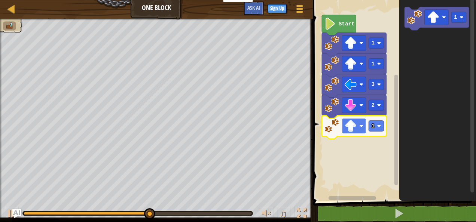
click at [353, 128] on image "Blockly Workspace" at bounding box center [350, 126] width 12 height 12
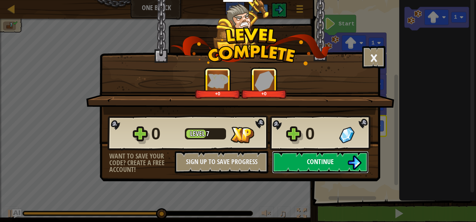
click at [322, 164] on span "Continue" at bounding box center [320, 161] width 27 height 9
